Goal: Information Seeking & Learning: Find specific page/section

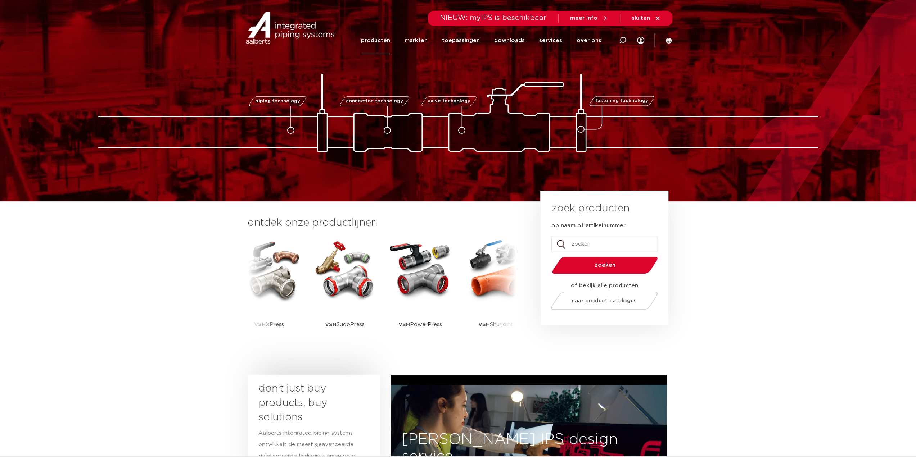
click at [381, 49] on link "producten" at bounding box center [375, 41] width 29 height 28
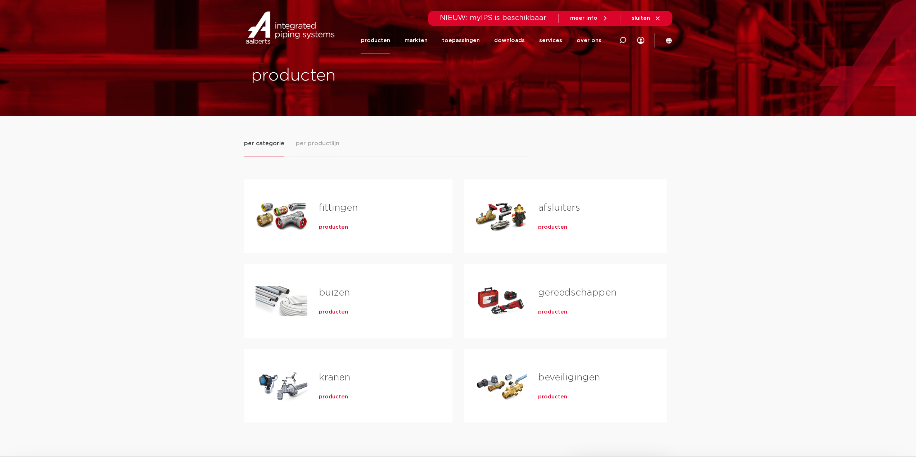
click at [333, 221] on div "producten" at bounding box center [374, 226] width 110 height 10
click at [332, 229] on span "producten" at bounding box center [333, 227] width 29 height 7
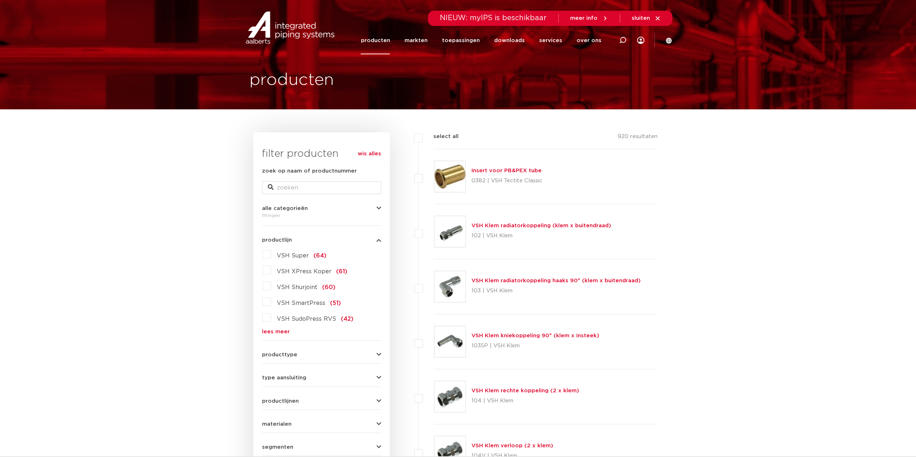
scroll to position [6, 0]
click at [276, 336] on form "zoek op naam of productnummer alle categorieën fittingen fittingen afsluiters b…" at bounding box center [321, 334] width 119 height 335
click at [276, 332] on link "lees meer" at bounding box center [321, 331] width 119 height 5
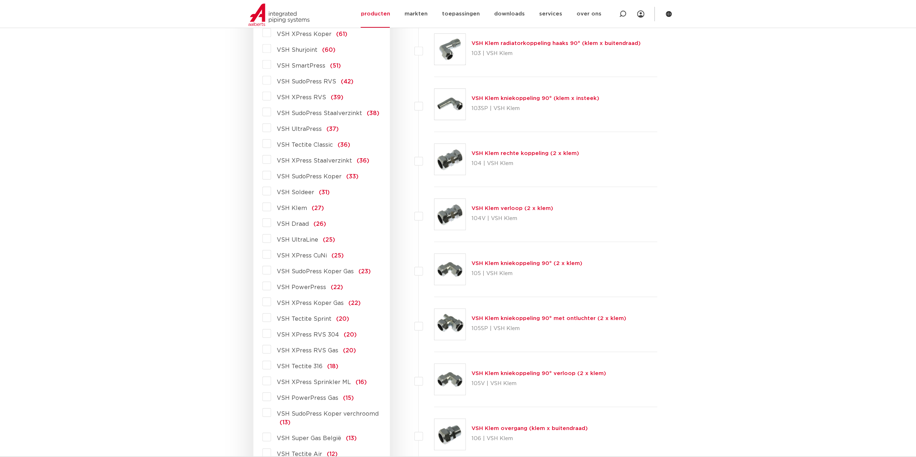
scroll to position [258, 0]
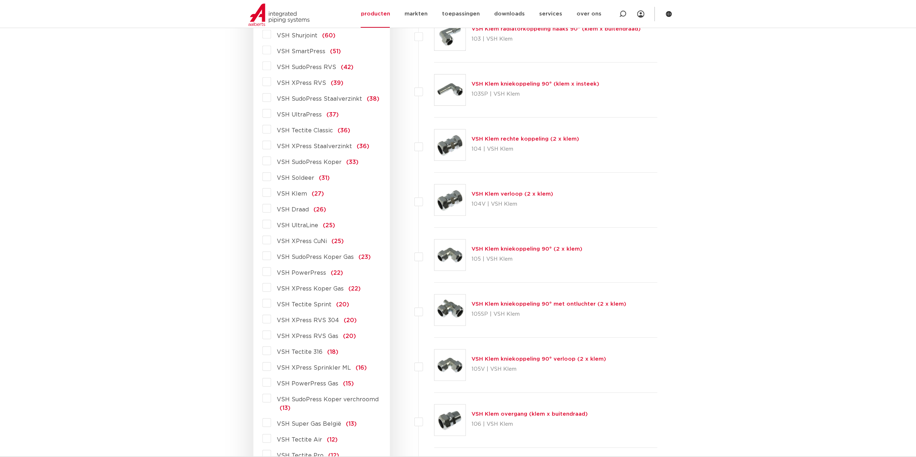
click at [293, 274] on span "VSH PowerPress" at bounding box center [301, 273] width 49 height 6
click at [0, 0] on input "VSH PowerPress (22)" at bounding box center [0, 0] width 0 height 0
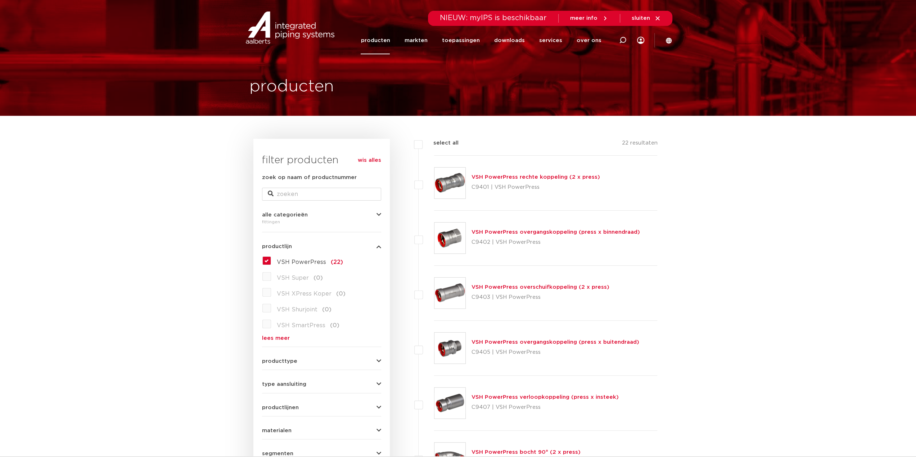
click at [449, 187] on img at bounding box center [449, 183] width 31 height 31
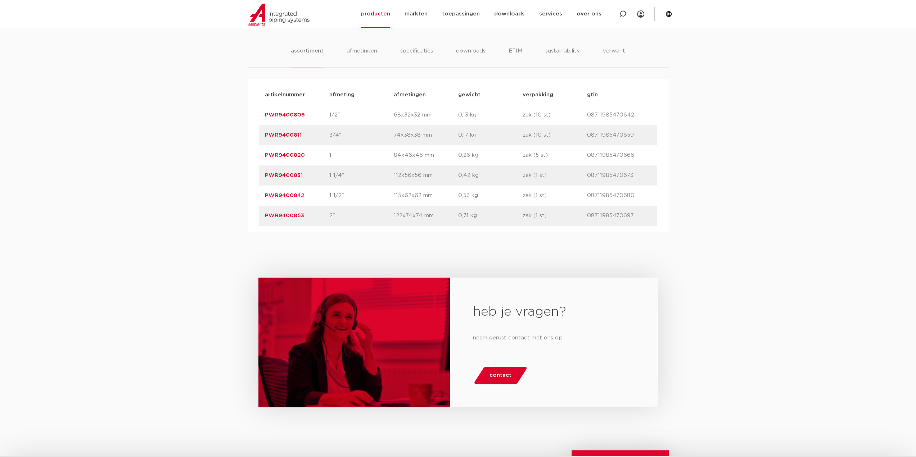
scroll to position [468, 0]
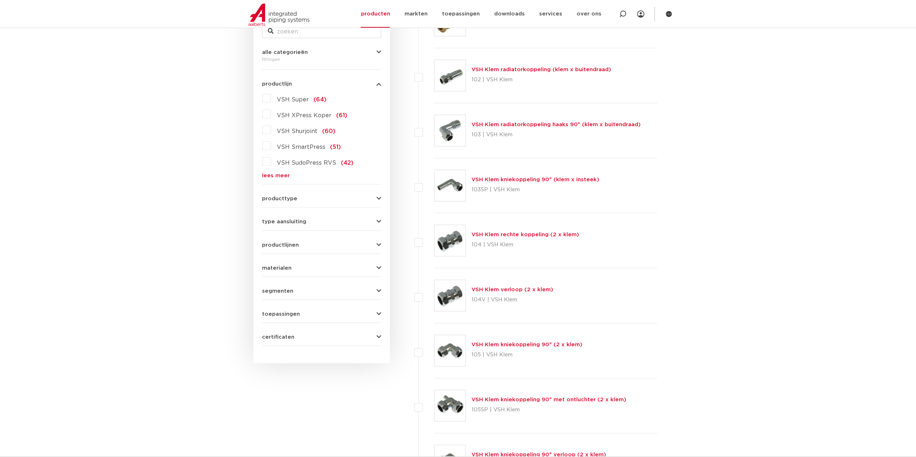
scroll to position [180, 0]
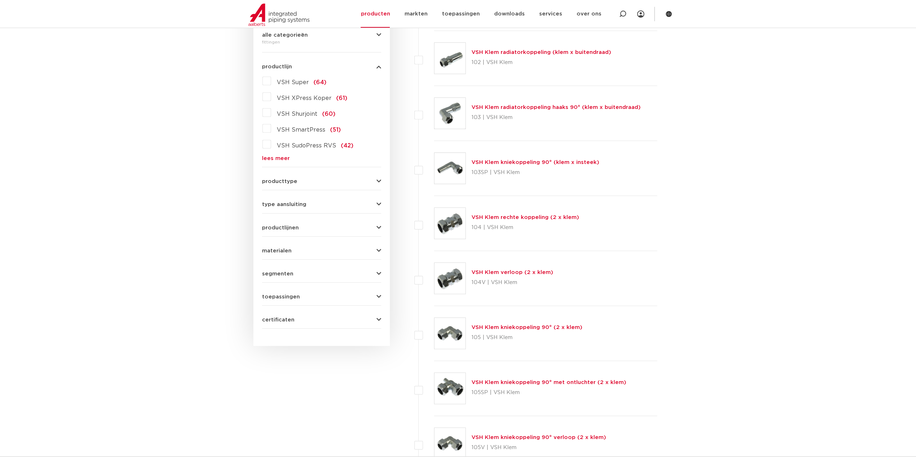
click at [277, 156] on link "lees meer" at bounding box center [321, 158] width 119 height 5
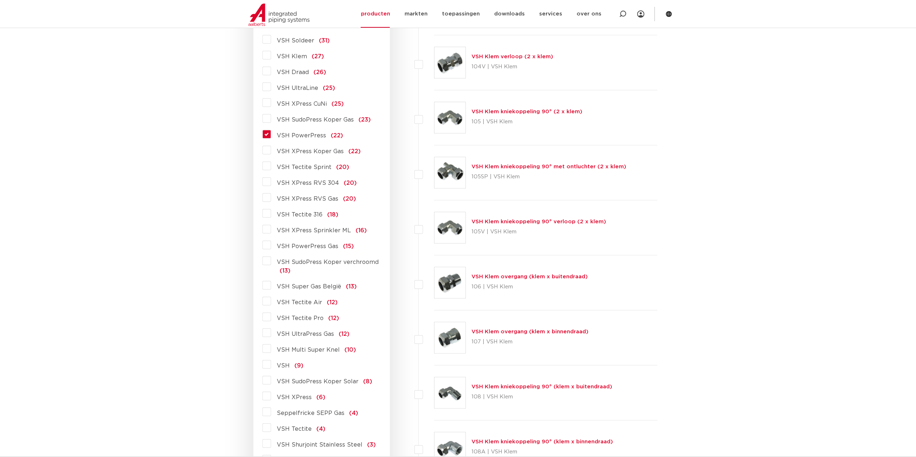
scroll to position [360, 0]
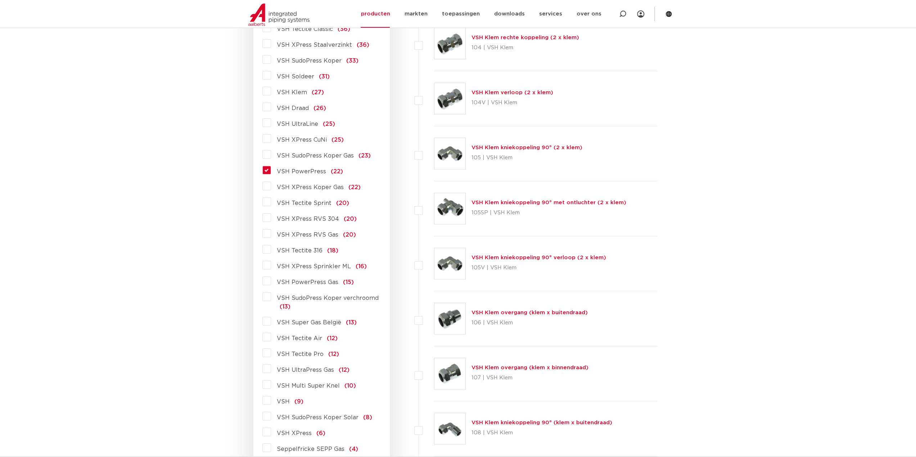
click at [279, 170] on span "VSH PowerPress" at bounding box center [301, 172] width 49 height 6
click at [0, 0] on input "VSH PowerPress (22)" at bounding box center [0, 0] width 0 height 0
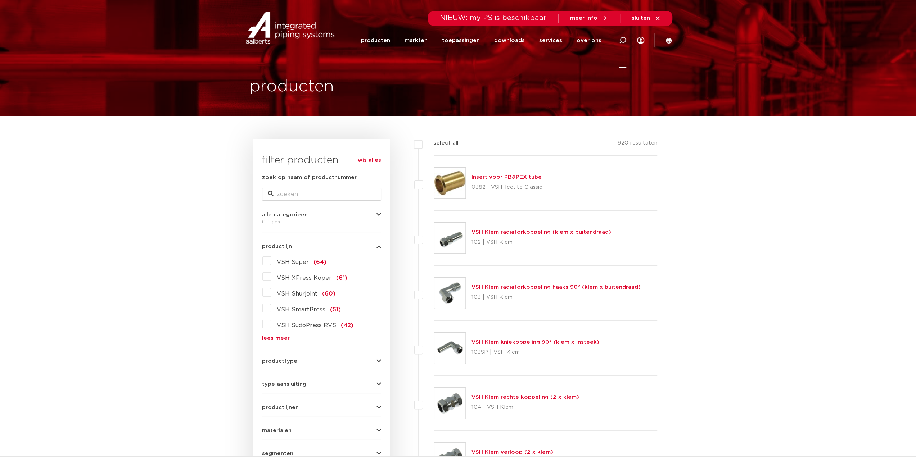
click at [623, 41] on icon at bounding box center [622, 40] width 7 height 7
type input "powerpress"
click button "Zoeken" at bounding box center [0, 0] width 0 height 0
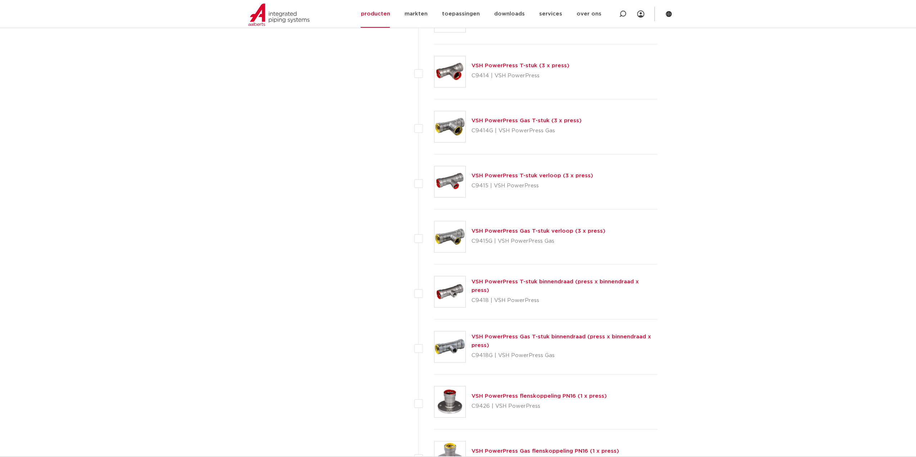
drag, startPoint x: 334, startPoint y: 271, endPoint x: 338, endPoint y: 133, distance: 138.2
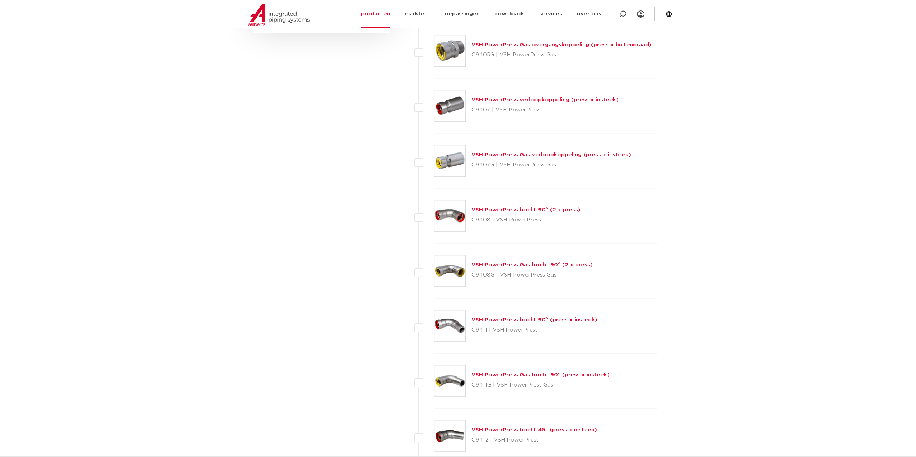
scroll to position [589, 0]
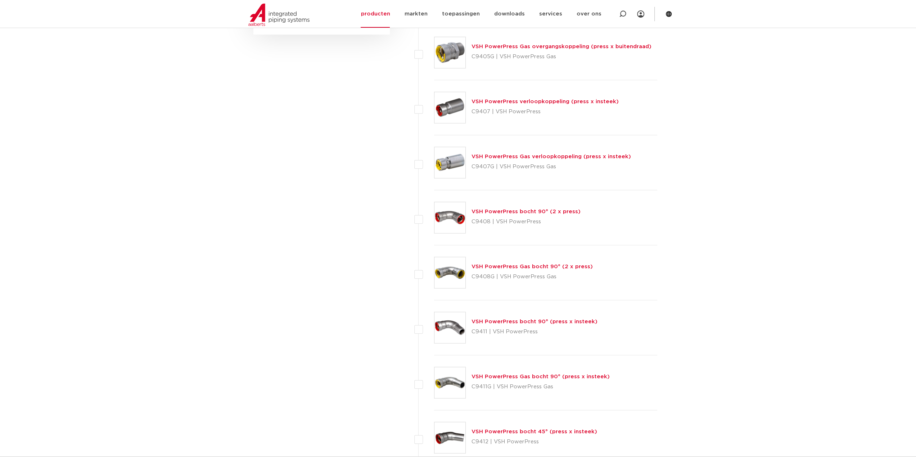
click at [449, 206] on img at bounding box center [449, 217] width 31 height 31
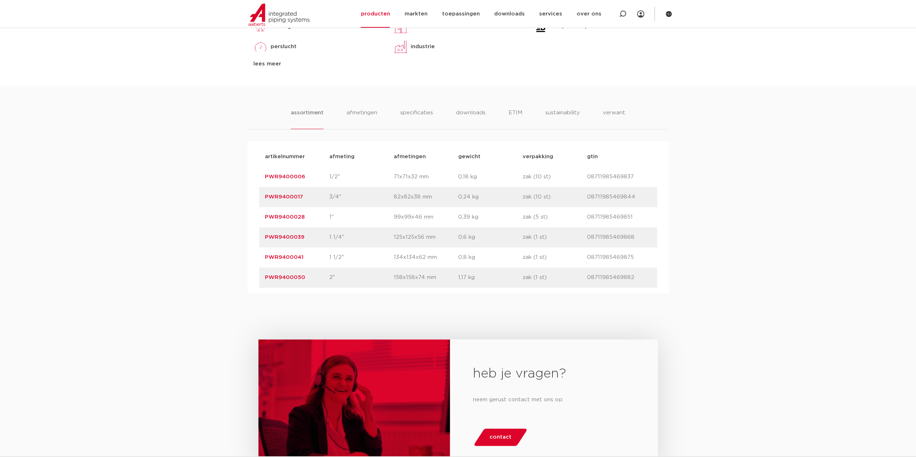
scroll to position [288, 0]
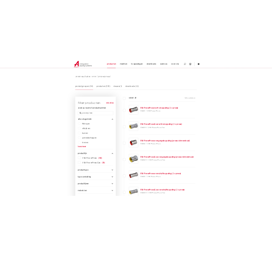
scroll to position [86, 0]
